Goal: Information Seeking & Learning: Find specific fact

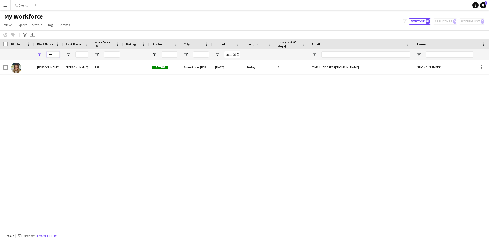
drag, startPoint x: 56, startPoint y: 54, endPoint x: 9, endPoint y: 59, distance: 47.1
click at [9, 59] on div "***" at bounding box center [283, 54] width 567 height 10
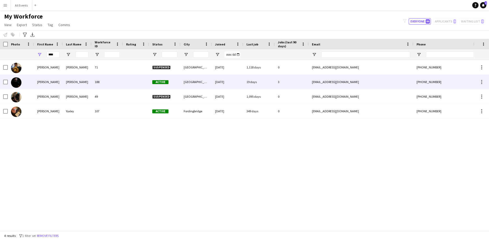
click at [78, 84] on div "[PERSON_NAME]" at bounding box center [77, 82] width 29 height 14
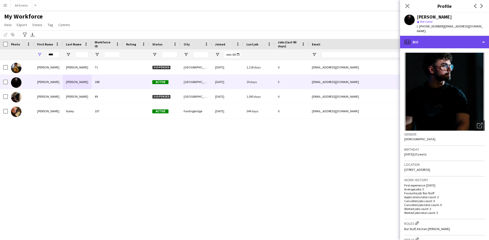
click at [459, 40] on div "profile Bio" at bounding box center [444, 42] width 89 height 13
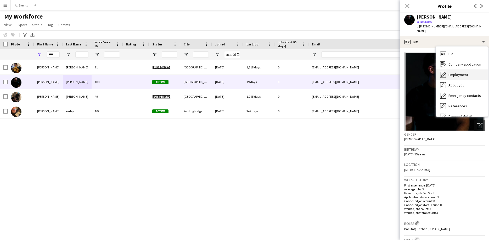
click at [454, 72] on span "Employment" at bounding box center [458, 74] width 20 height 5
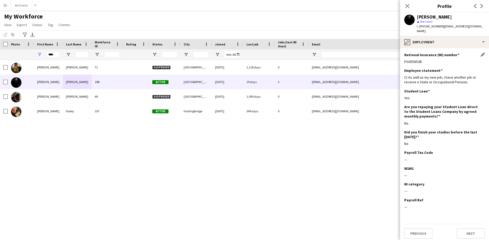
drag, startPoint x: 421, startPoint y: 58, endPoint x: 404, endPoint y: 59, distance: 17.0
click at [404, 59] on div "PG055853B" at bounding box center [444, 61] width 81 height 5
copy div "PG055853B"
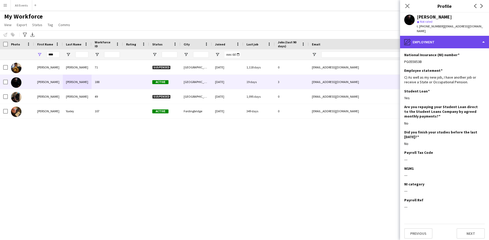
click at [418, 38] on div "pencil4 Employment" at bounding box center [444, 42] width 89 height 13
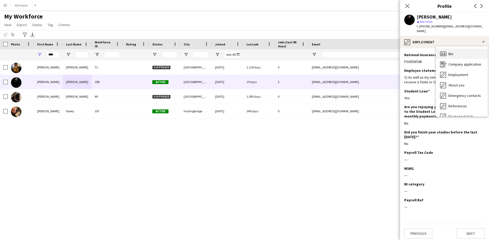
click at [450, 52] on div "Bio Bio" at bounding box center [462, 54] width 52 height 10
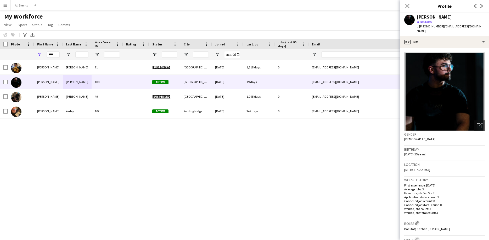
drag, startPoint x: 477, startPoint y: 27, endPoint x: 441, endPoint y: 26, distance: 36.1
click at [441, 26] on span "| [EMAIL_ADDRESS][DOMAIN_NAME]" at bounding box center [450, 28] width 66 height 9
copy span "[EMAIL_ADDRESS][DOMAIN_NAME]"
drag, startPoint x: 55, startPoint y: 54, endPoint x: 29, endPoint y: 55, distance: 25.9
click at [47, 55] on input "****" at bounding box center [53, 55] width 13 height 6
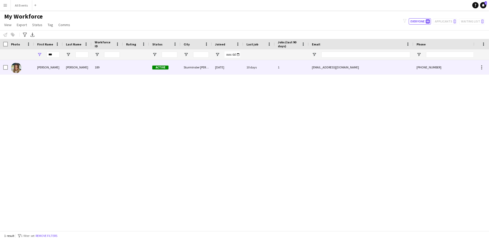
click at [55, 69] on div "[PERSON_NAME]" at bounding box center [48, 67] width 29 height 14
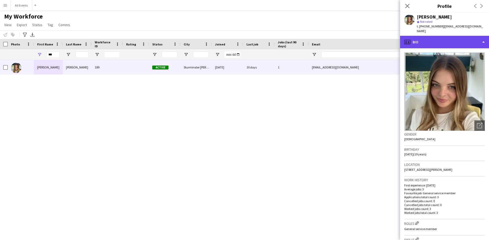
click at [461, 38] on div "profile Bio" at bounding box center [444, 42] width 89 height 13
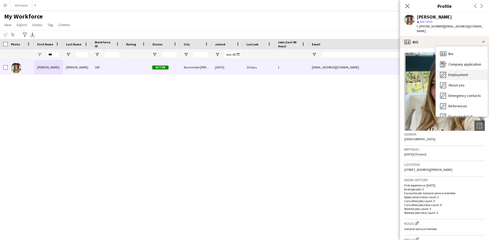
click at [462, 72] on span "Employment" at bounding box center [458, 74] width 20 height 5
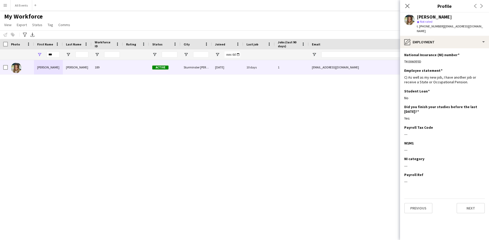
drag, startPoint x: 421, startPoint y: 57, endPoint x: 402, endPoint y: 58, distance: 19.6
click at [402, 58] on app-section-data-types "National Insurance (NI) number Edit this field TK006055D Employee statement Edi…" at bounding box center [444, 144] width 89 height 192
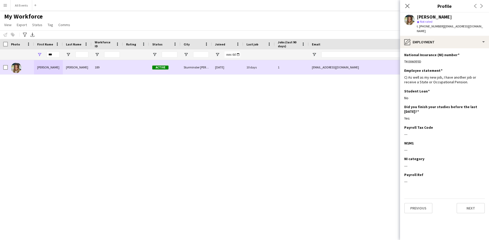
copy div "TK006055D"
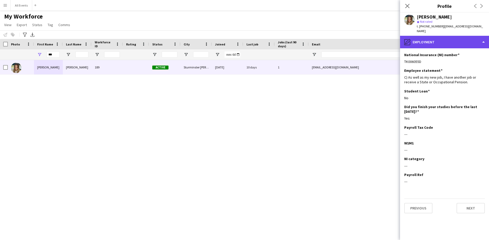
click at [440, 37] on div "pencil4 Employment" at bounding box center [444, 42] width 89 height 13
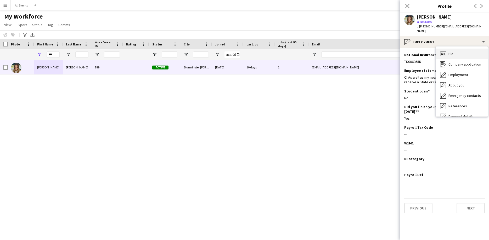
click at [442, 54] on icon at bounding box center [442, 54] width 2 height 1
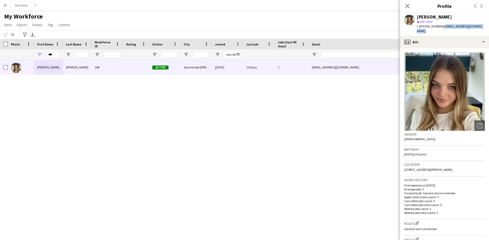
drag, startPoint x: 483, startPoint y: 26, endPoint x: 442, endPoint y: 26, distance: 41.3
click at [442, 26] on span "| [EMAIL_ADDRESS][DOMAIN_NAME]" at bounding box center [450, 28] width 66 height 9
copy span "[EMAIL_ADDRESS][DOMAIN_NAME]"
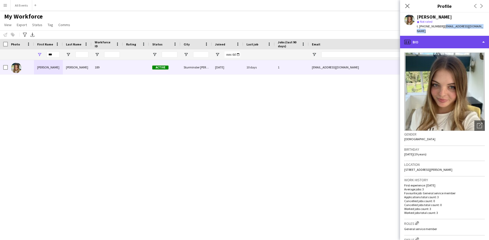
click at [430, 41] on div "profile Bio" at bounding box center [444, 42] width 89 height 13
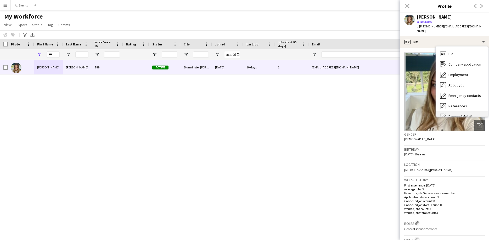
click at [459, 114] on span "Payment details" at bounding box center [460, 116] width 25 height 5
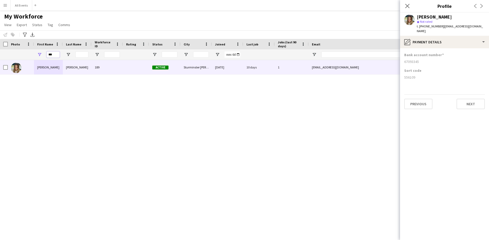
drag, startPoint x: 55, startPoint y: 57, endPoint x: 38, endPoint y: 58, distance: 17.4
click at [47, 58] on input "***" at bounding box center [53, 55] width 13 height 6
type input "****"
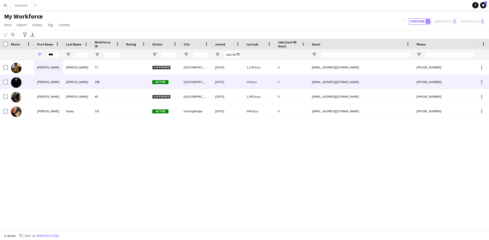
click at [83, 82] on div "[PERSON_NAME]" at bounding box center [77, 82] width 29 height 14
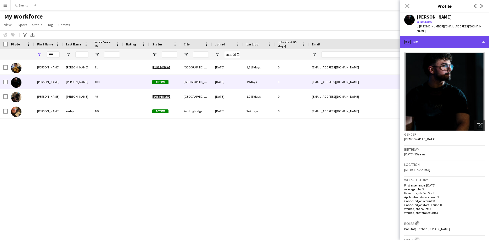
click at [467, 38] on div "profile Bio" at bounding box center [444, 42] width 89 height 13
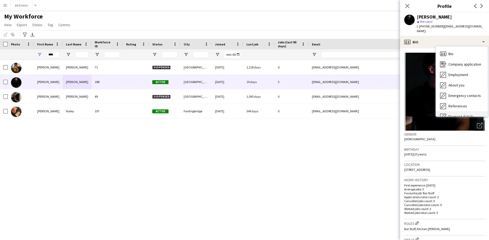
click at [461, 111] on div "Payment details Payment details" at bounding box center [462, 116] width 52 height 10
